Goal: Find specific page/section

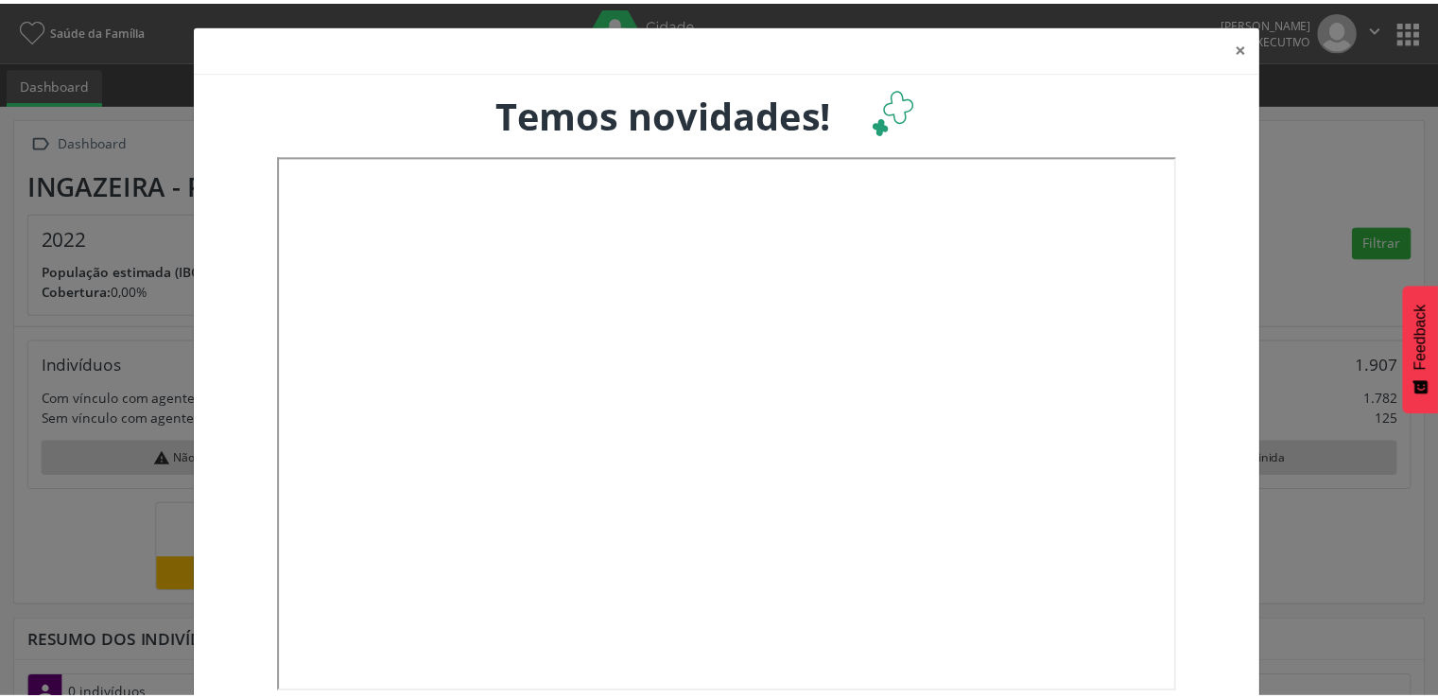
scroll to position [311, 474]
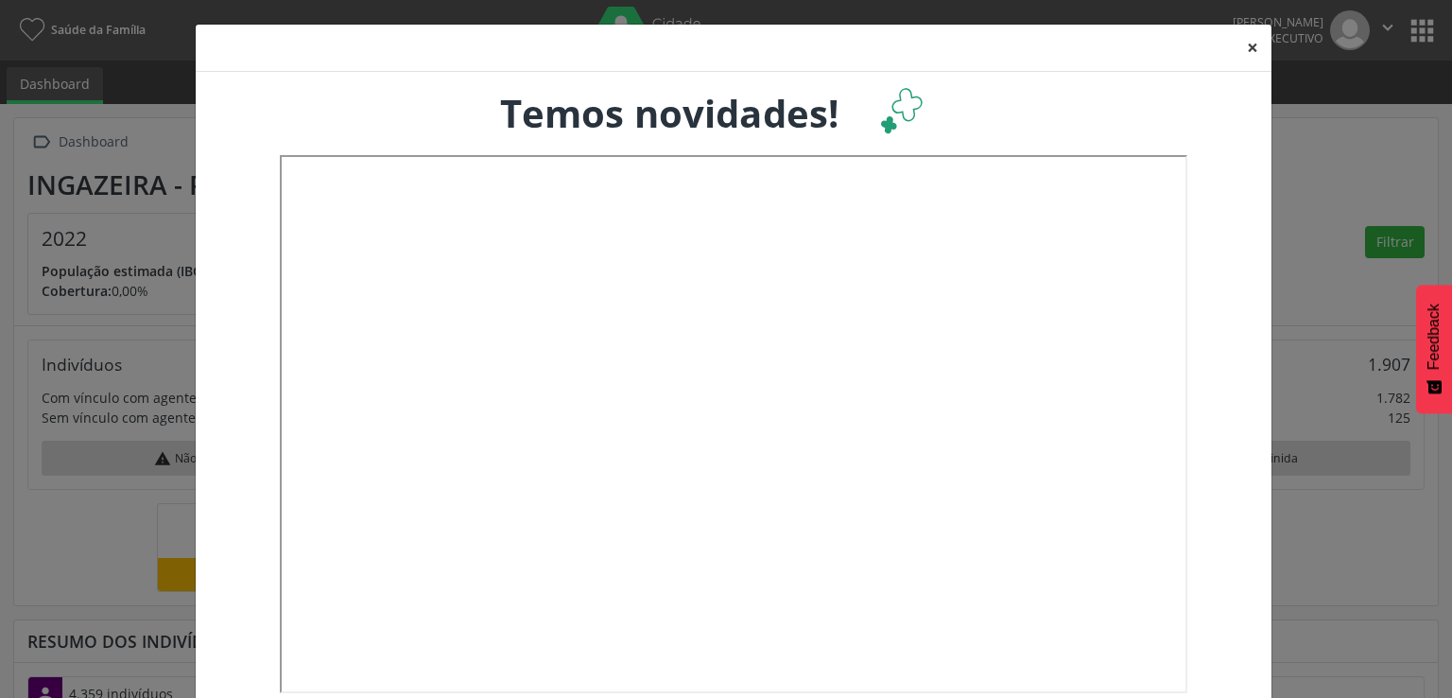
click at [1242, 45] on button "×" at bounding box center [1253, 48] width 38 height 46
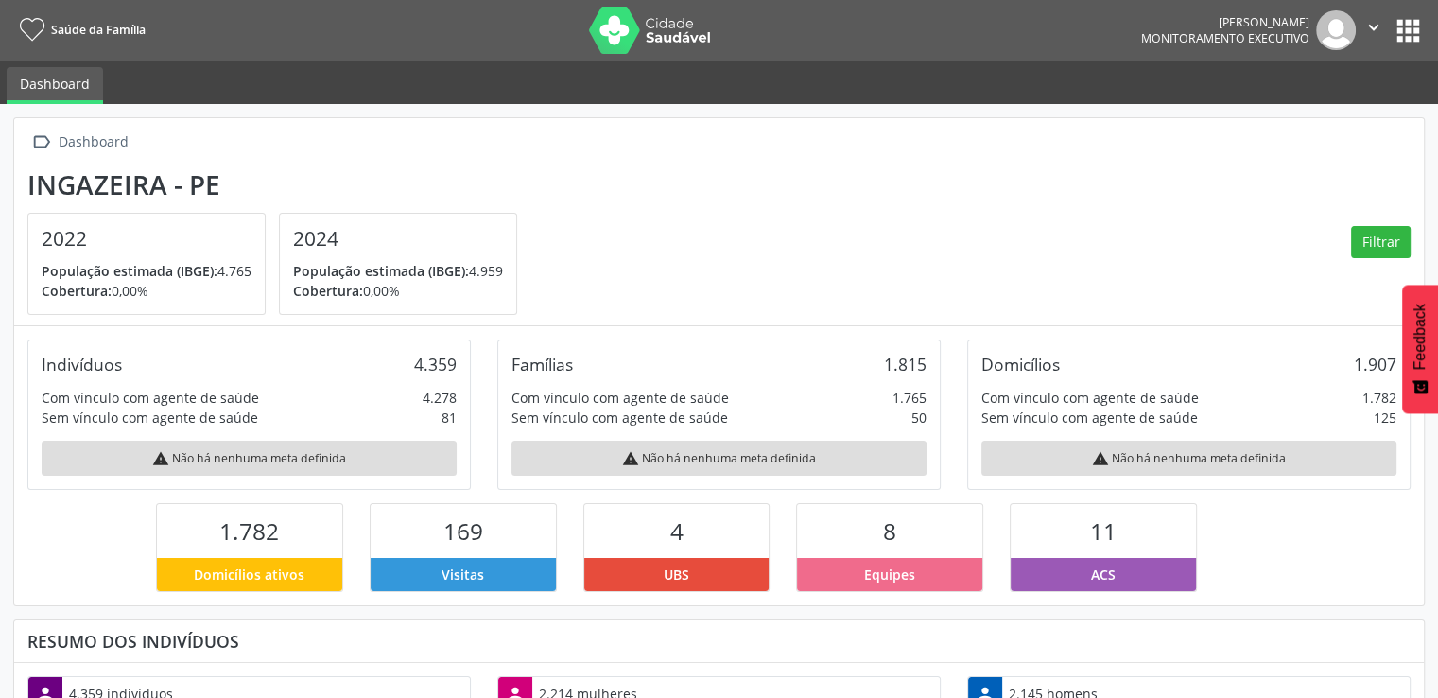
scroll to position [0, 0]
click at [777, 186] on section "Ingazeira - PE 2022 População estimada (IBGE): 4.765 Cobertura: 0,00% 2024 Popu…" at bounding box center [718, 242] width 1383 height 147
click at [938, 185] on section "Ingazeira - PE 2022 População estimada (IBGE): 4.765 Cobertura: 0,00% 2024 Popu…" at bounding box center [718, 242] width 1383 height 147
click at [1374, 26] on icon "" at bounding box center [1373, 27] width 21 height 21
click at [1164, 179] on section "Ingazeira - PE 2022 População estimada (IBGE): 4.765 Cobertura: 0,00% 2024 Popu…" at bounding box center [718, 242] width 1383 height 147
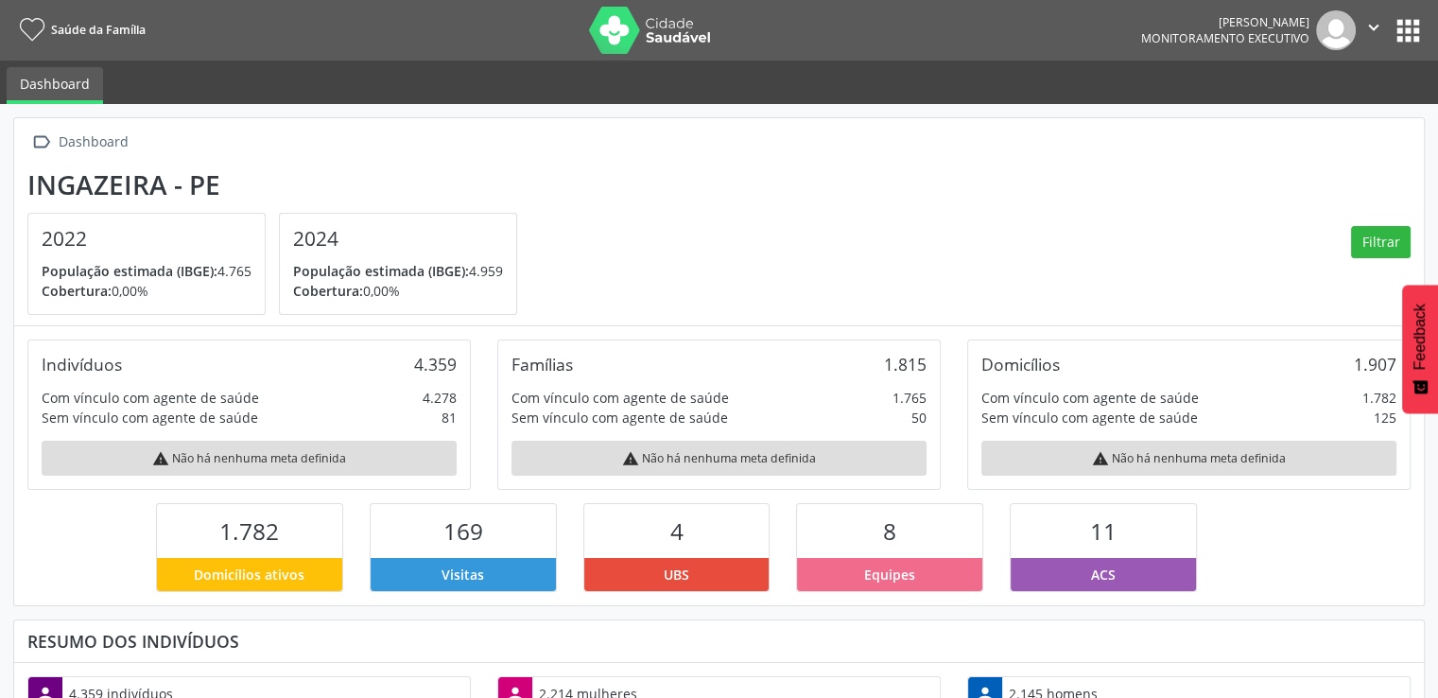
click at [1407, 29] on button "apps" at bounding box center [1408, 30] width 33 height 33
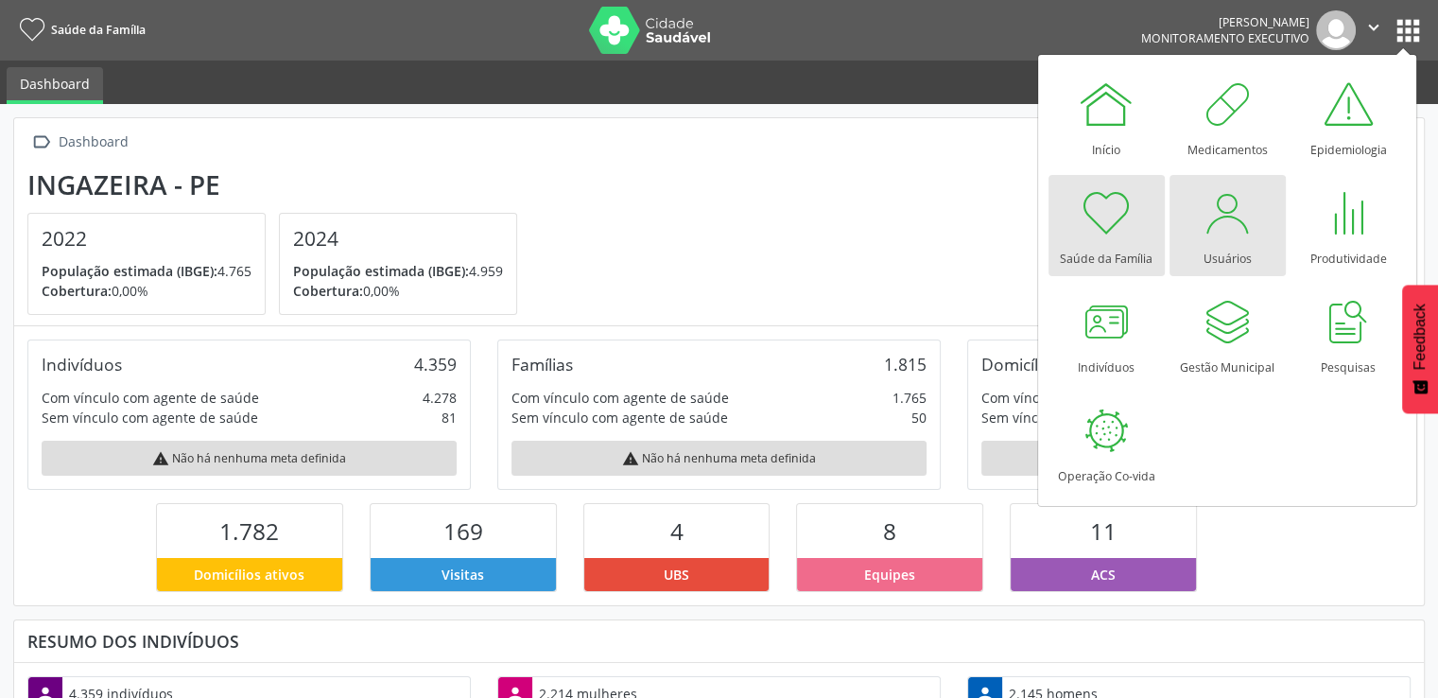
click at [1214, 213] on div at bounding box center [1227, 212] width 57 height 57
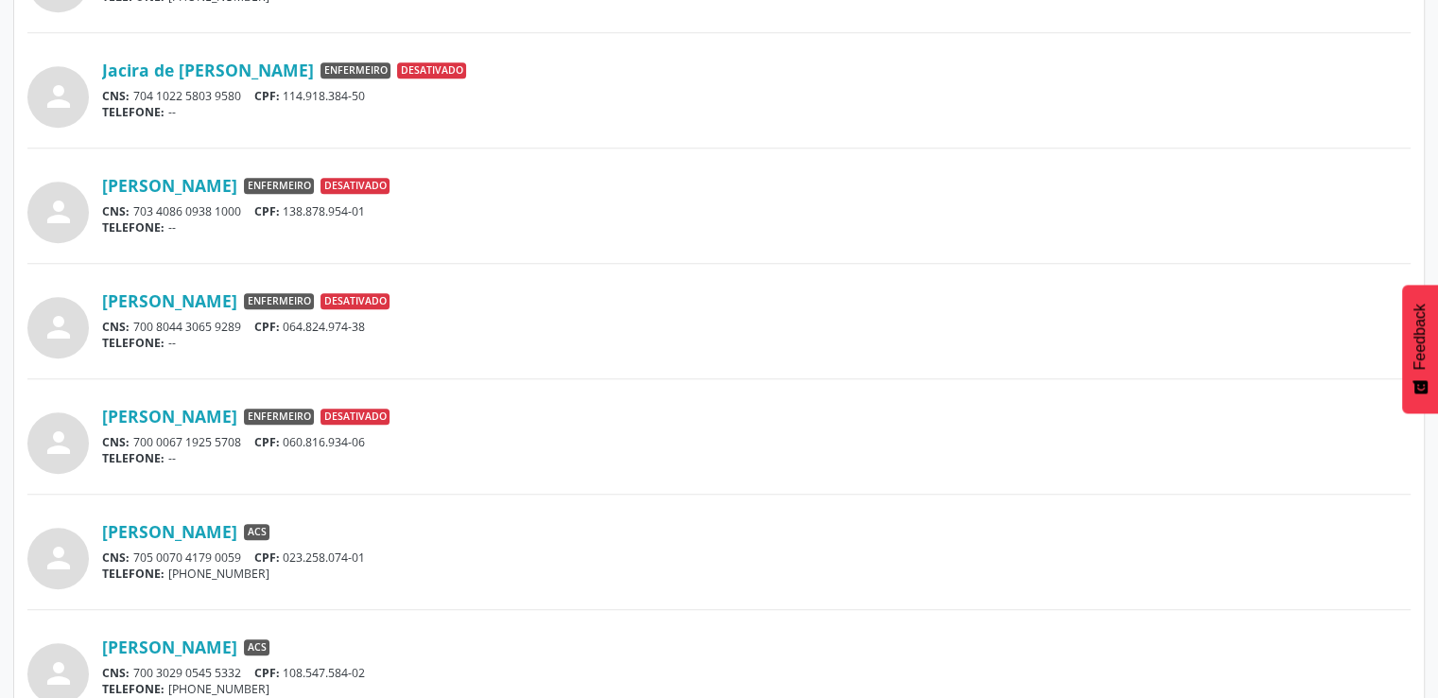
scroll to position [1472, 0]
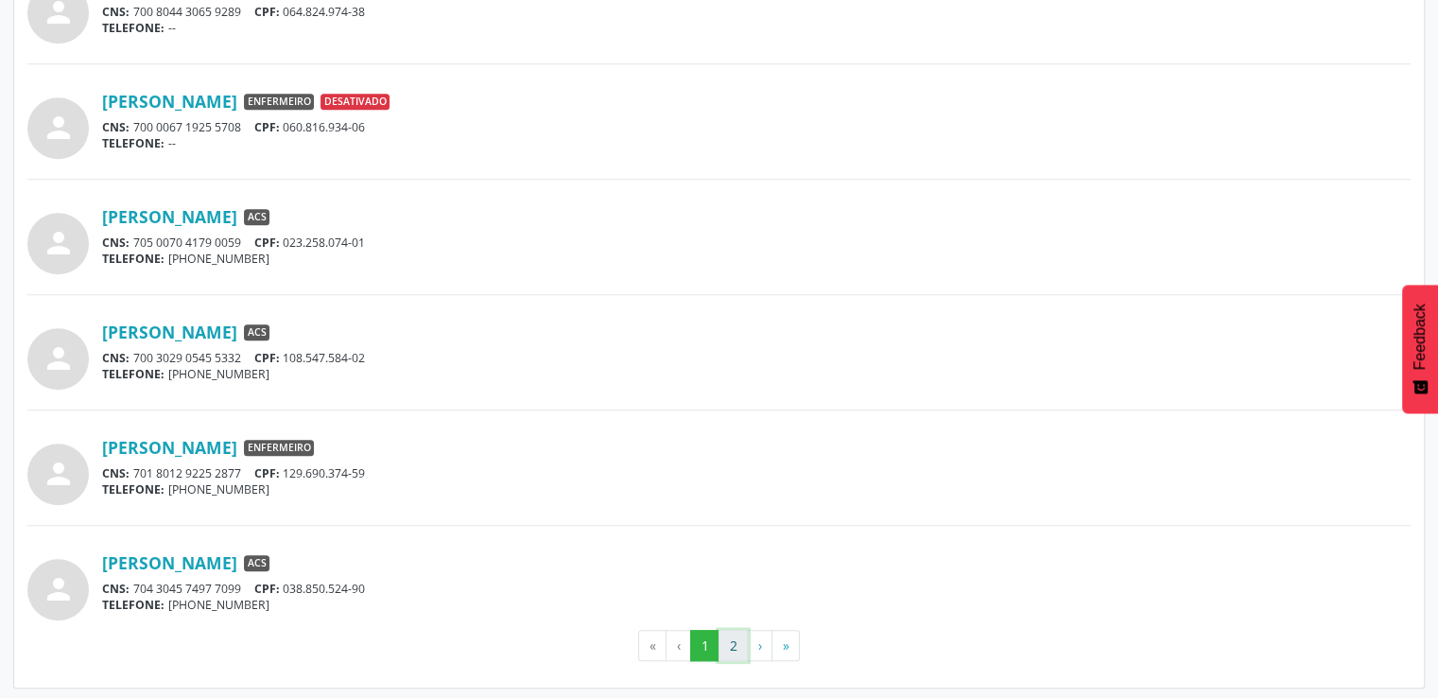
click at [735, 632] on button "2" at bounding box center [732, 646] width 29 height 32
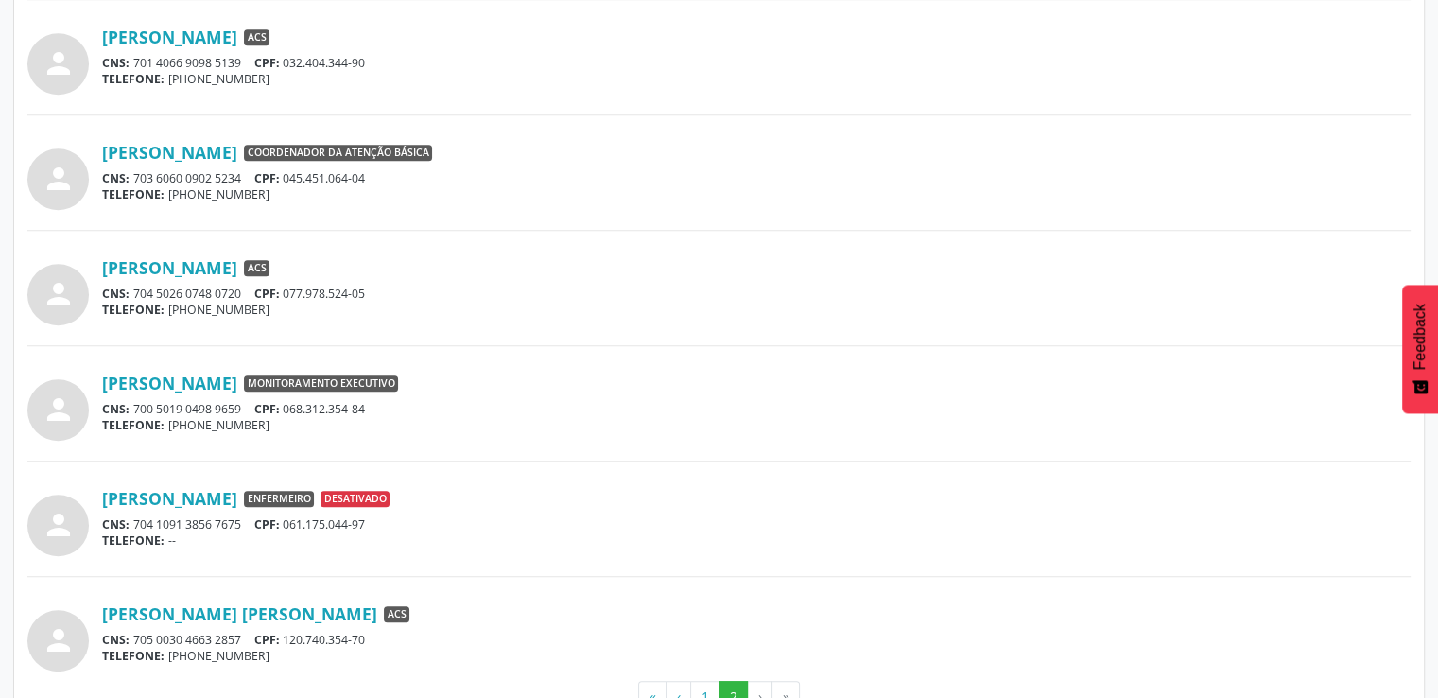
scroll to position [1032, 0]
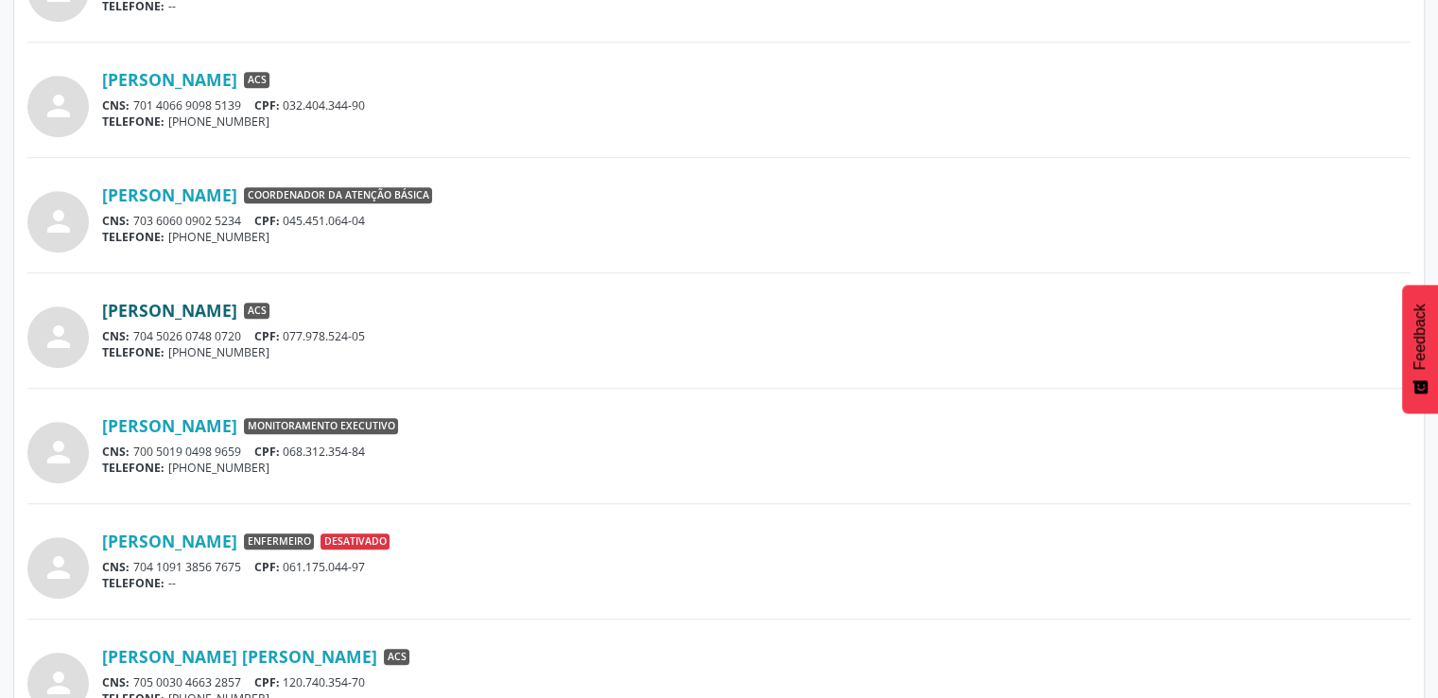
click at [192, 310] on link "[PERSON_NAME]" at bounding box center [169, 310] width 135 height 21
